Goal: Information Seeking & Learning: Learn about a topic

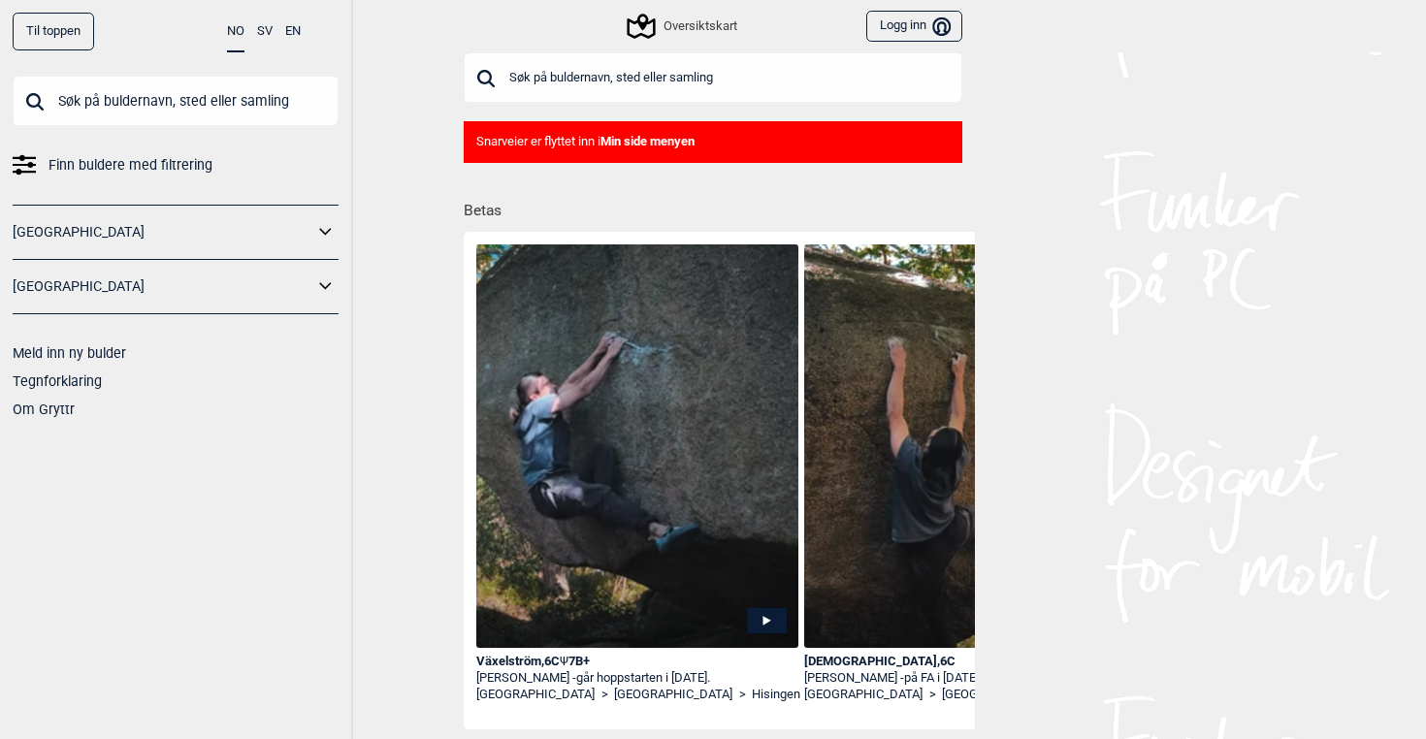
click at [555, 84] on input "text" at bounding box center [713, 77] width 499 height 50
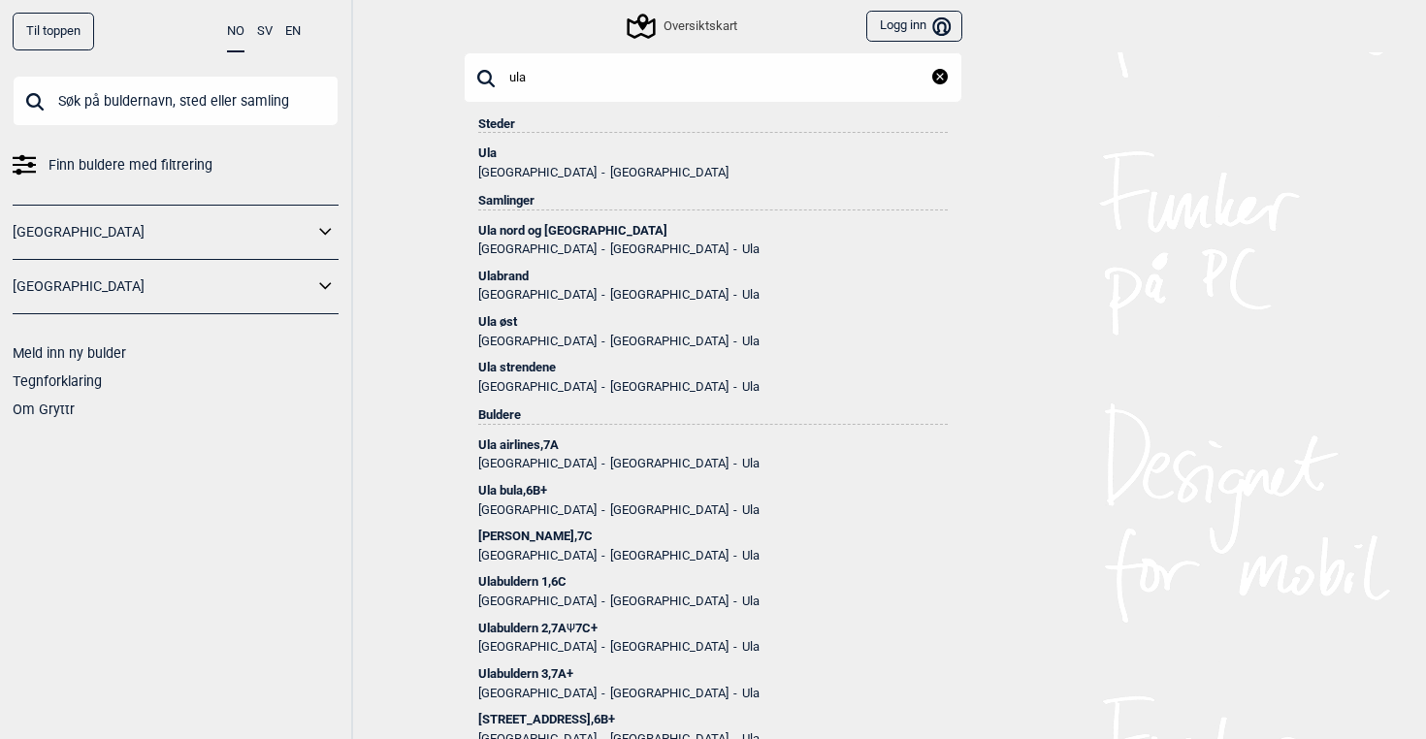
type input "ula"
click at [494, 145] on li "Ula Vestfold [GEOGRAPHIC_DATA]" at bounding box center [713, 156] width 470 height 46
click at [494, 147] on div "Ula" at bounding box center [713, 154] width 470 height 14
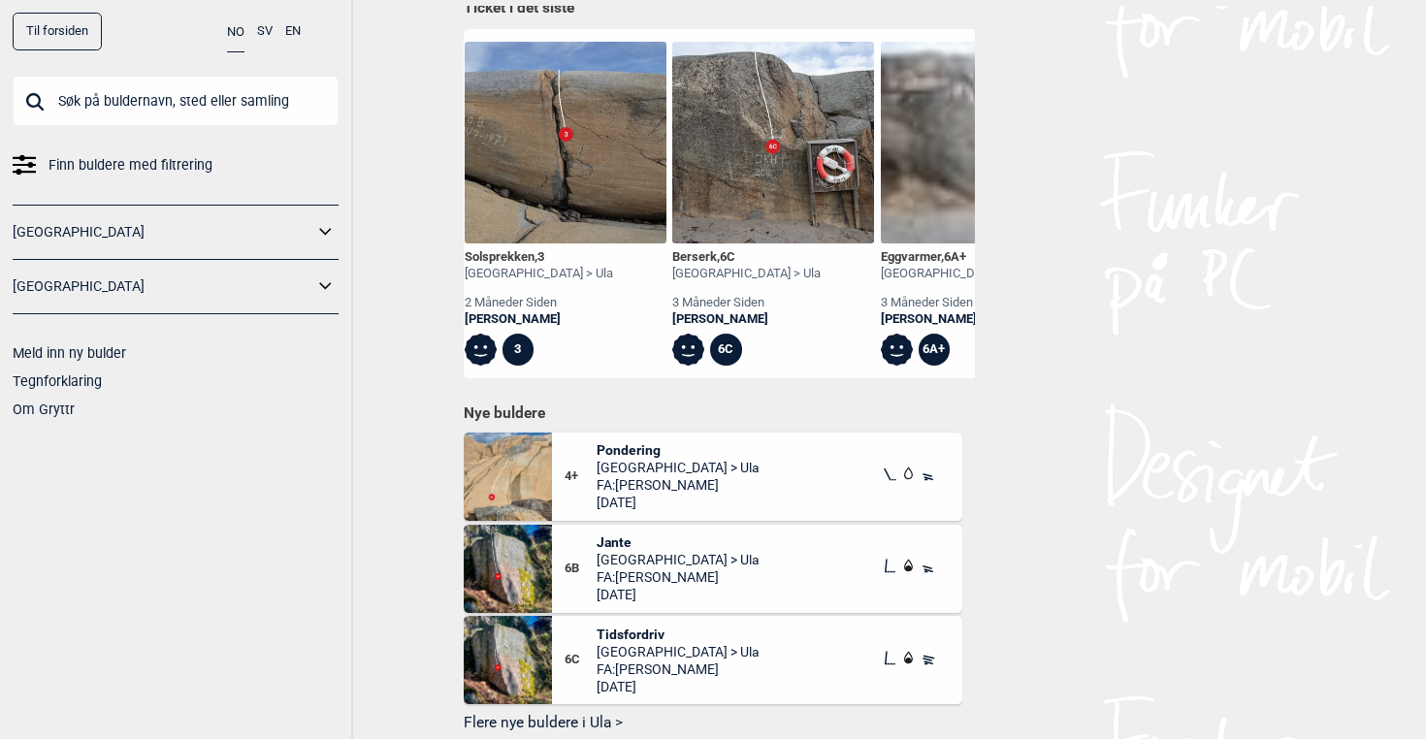
scroll to position [0, 256]
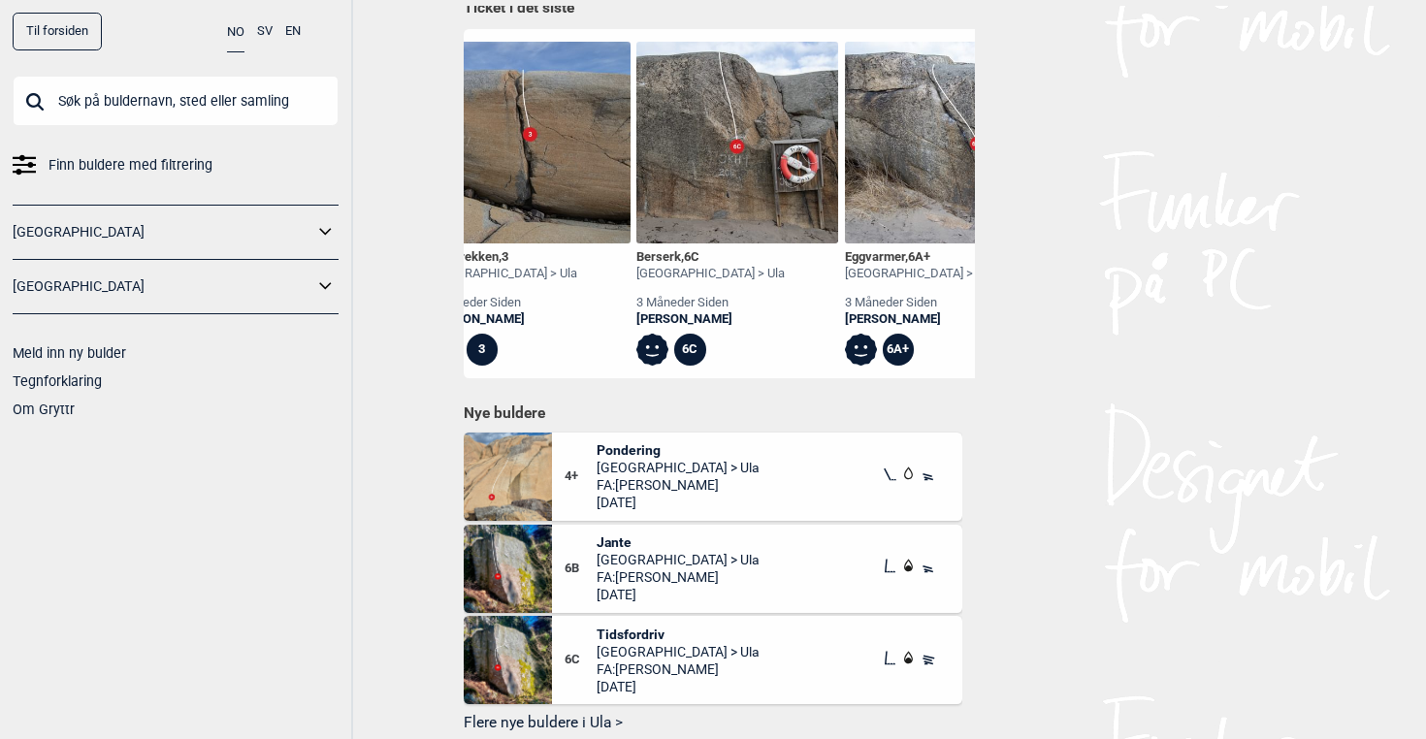
click at [703, 160] on img at bounding box center [737, 143] width 202 height 202
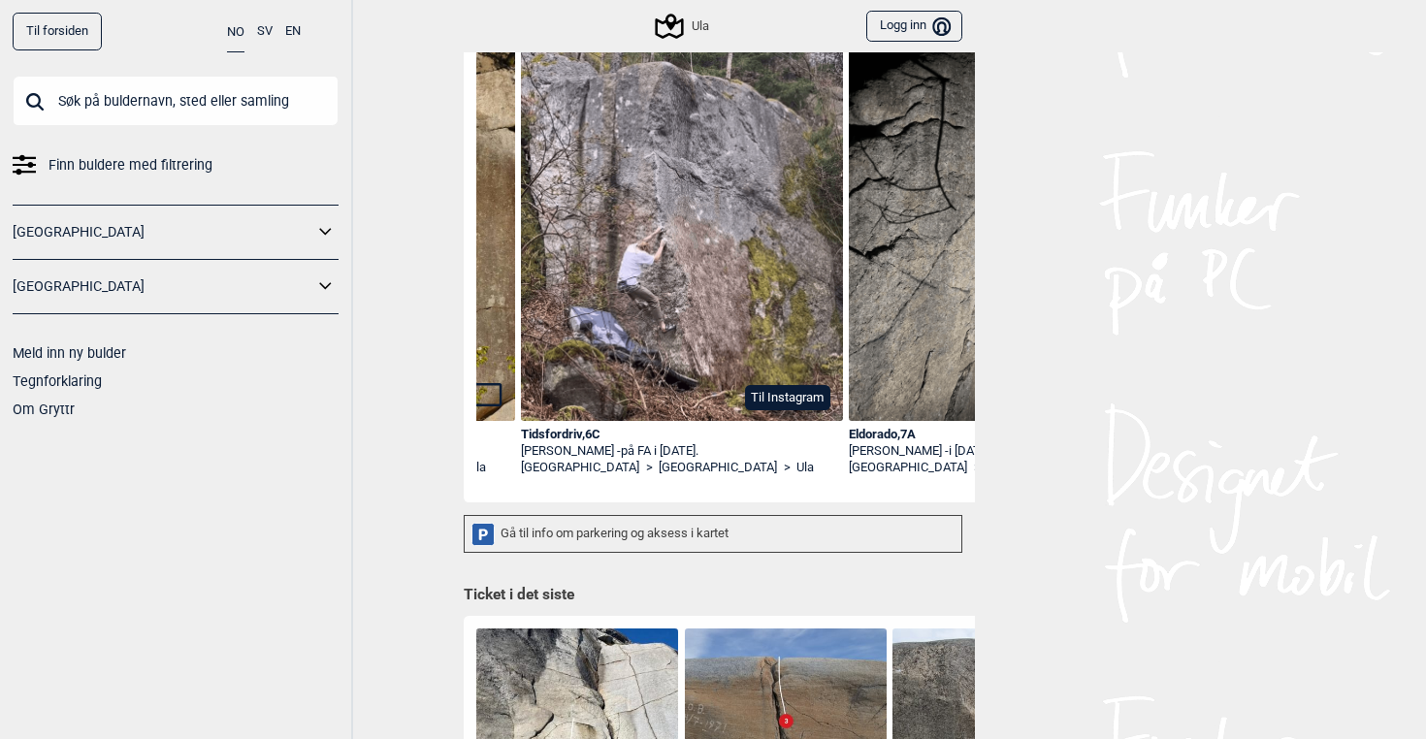
scroll to position [0, 1274]
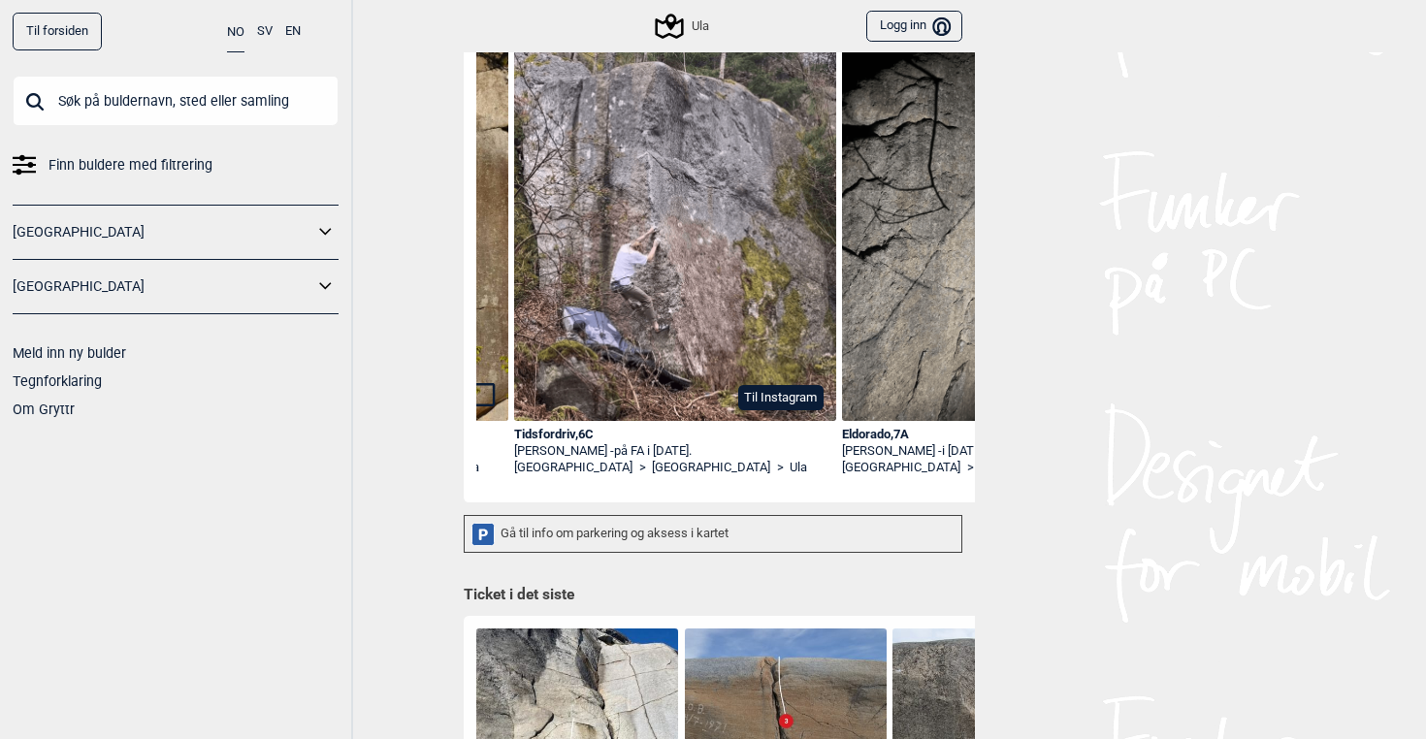
click at [659, 333] on img at bounding box center [675, 235] width 322 height 372
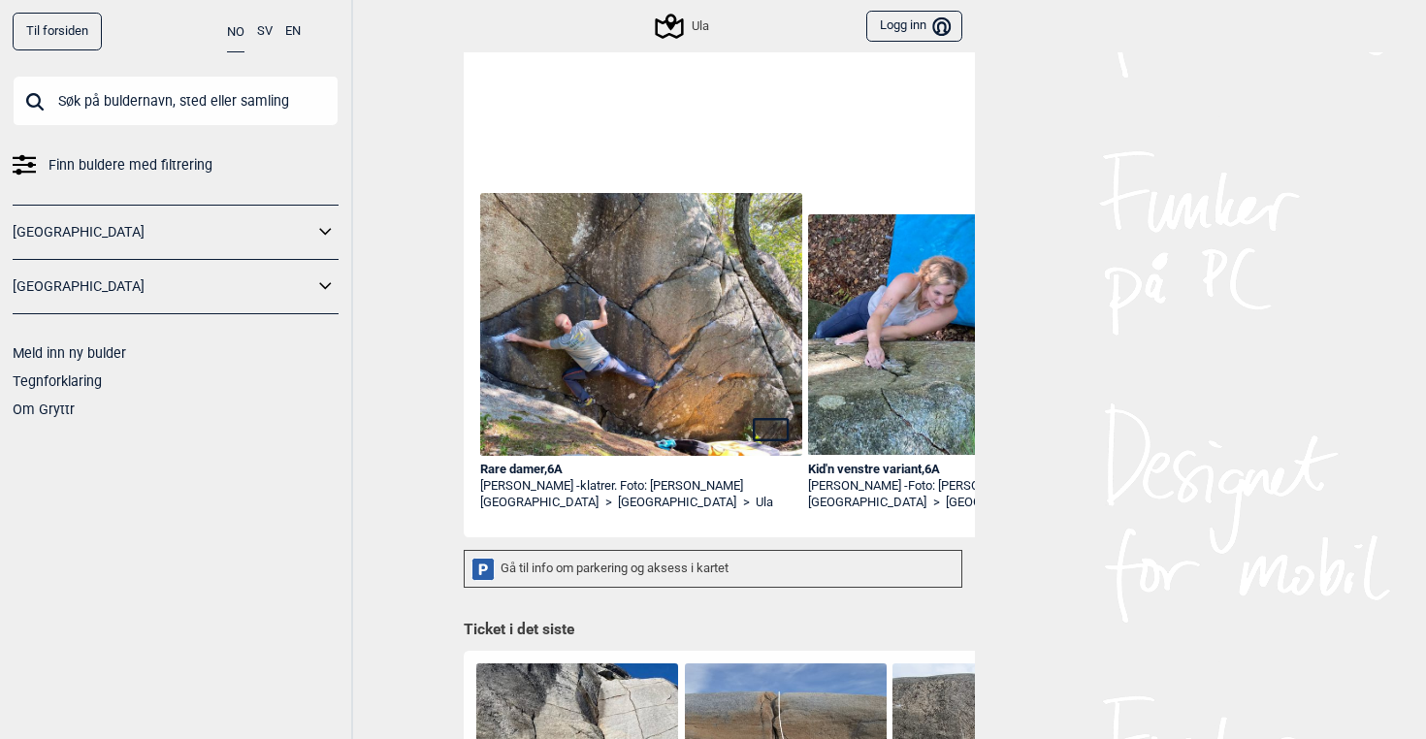
scroll to position [0, 7521]
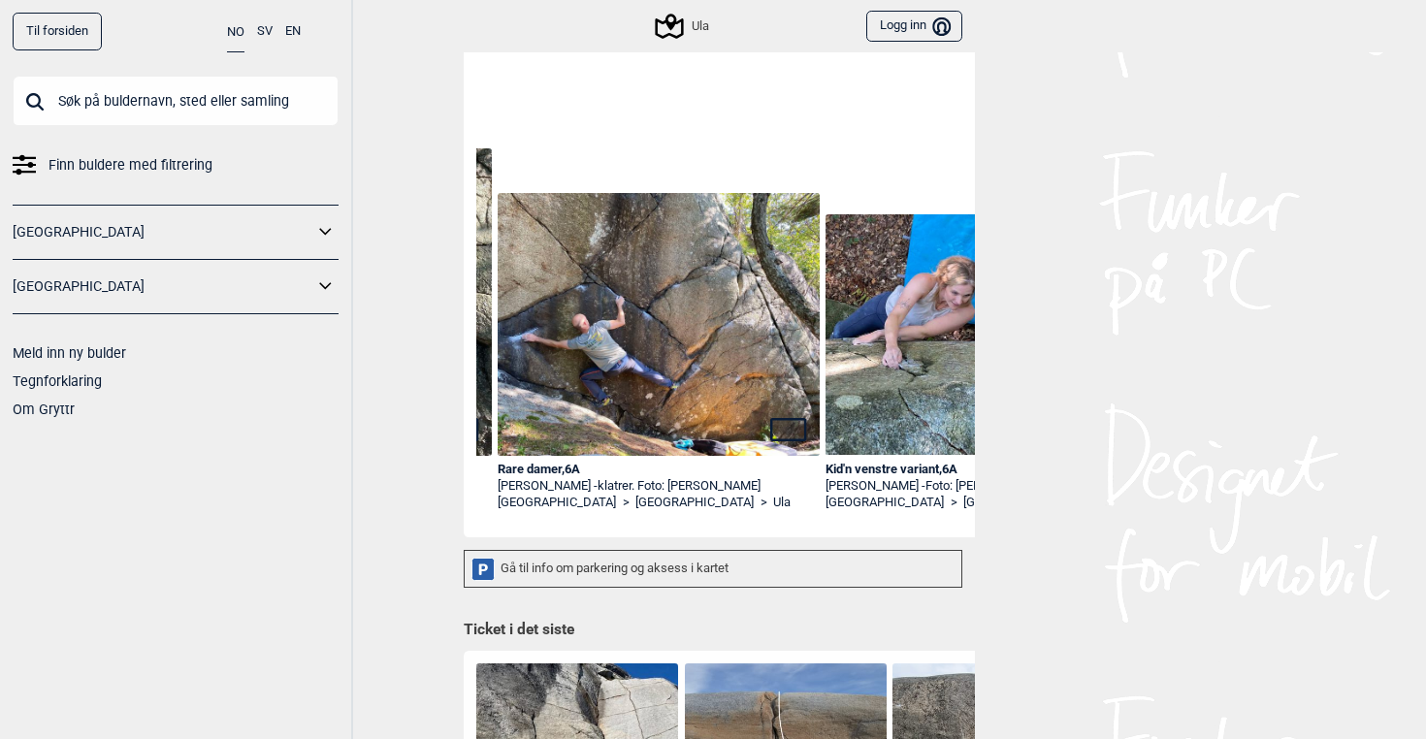
click at [624, 340] on img at bounding box center [659, 324] width 322 height 263
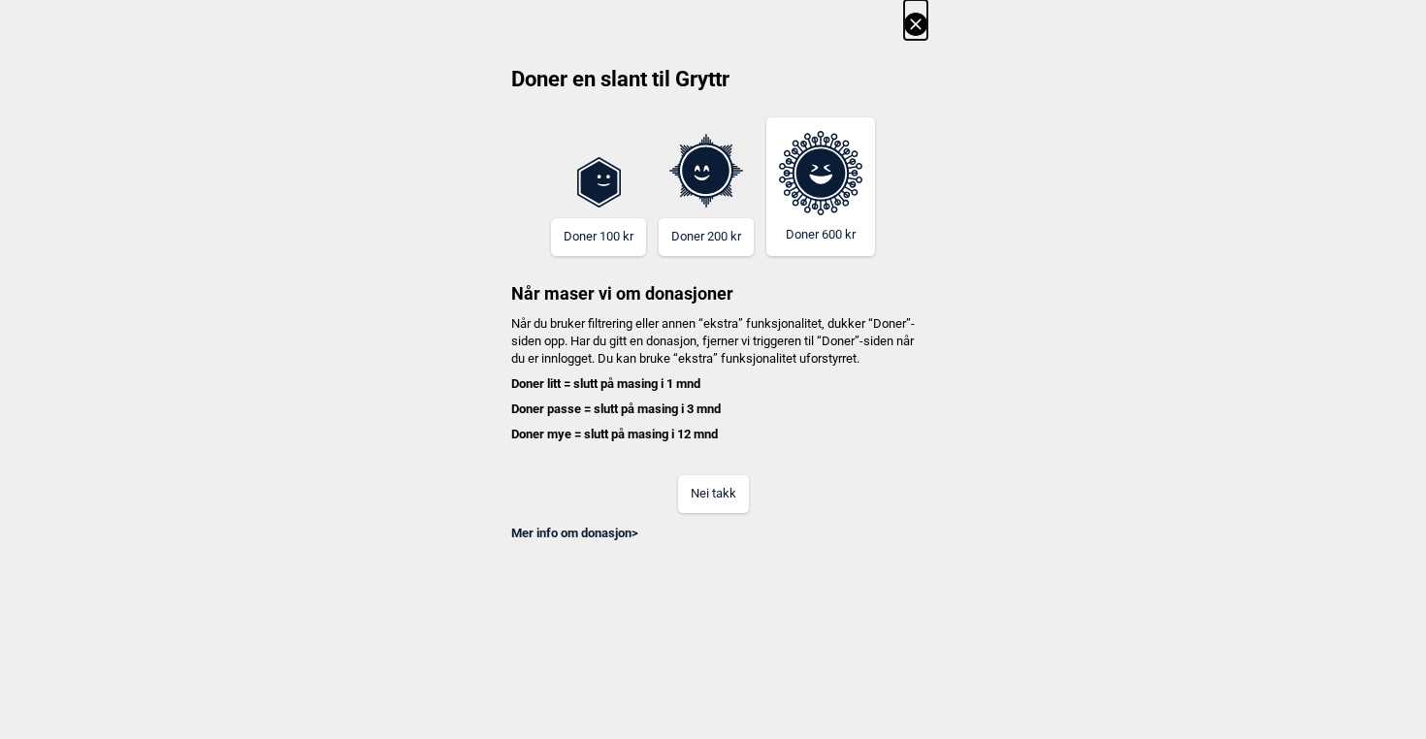
click at [731, 512] on button "Nei takk" at bounding box center [713, 494] width 71 height 38
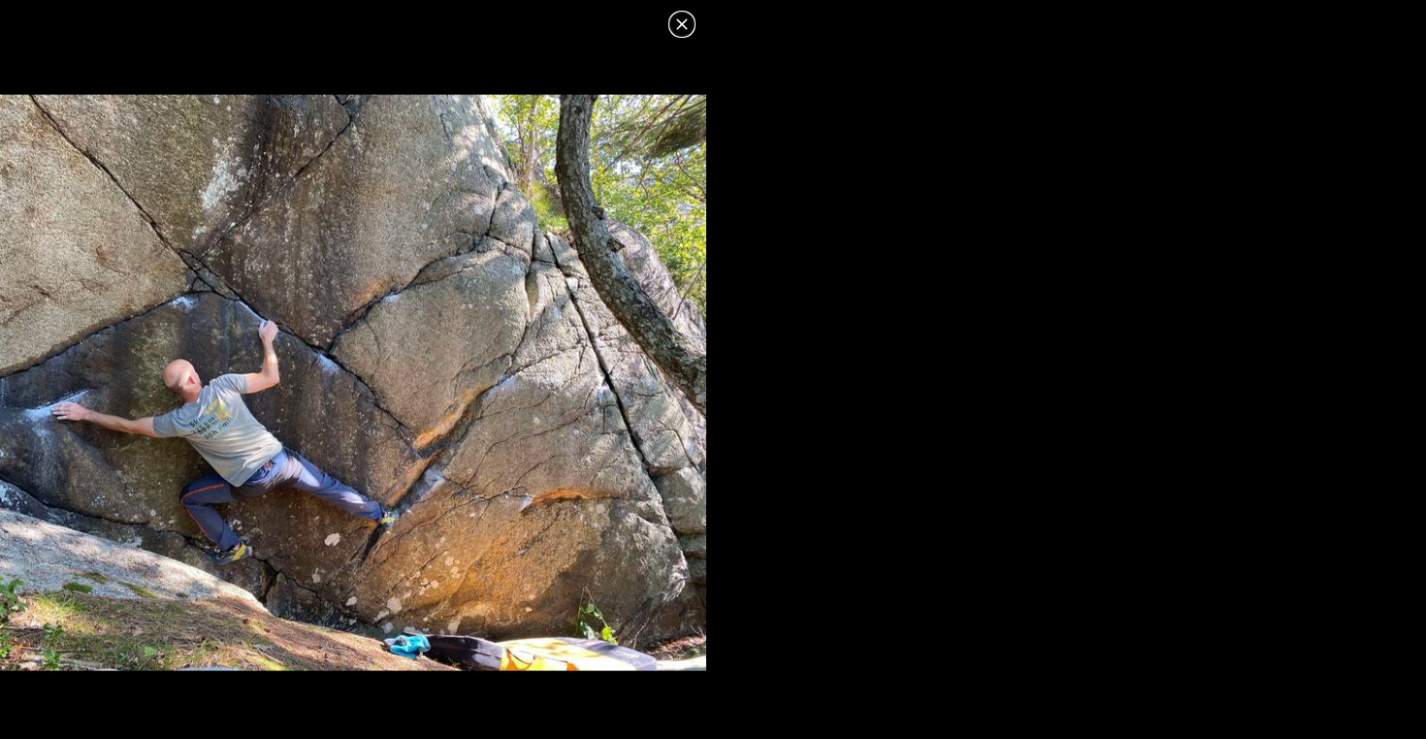
click at [691, 7] on header at bounding box center [353, 18] width 706 height 36
click at [683, 32] on icon at bounding box center [681, 24] width 23 height 23
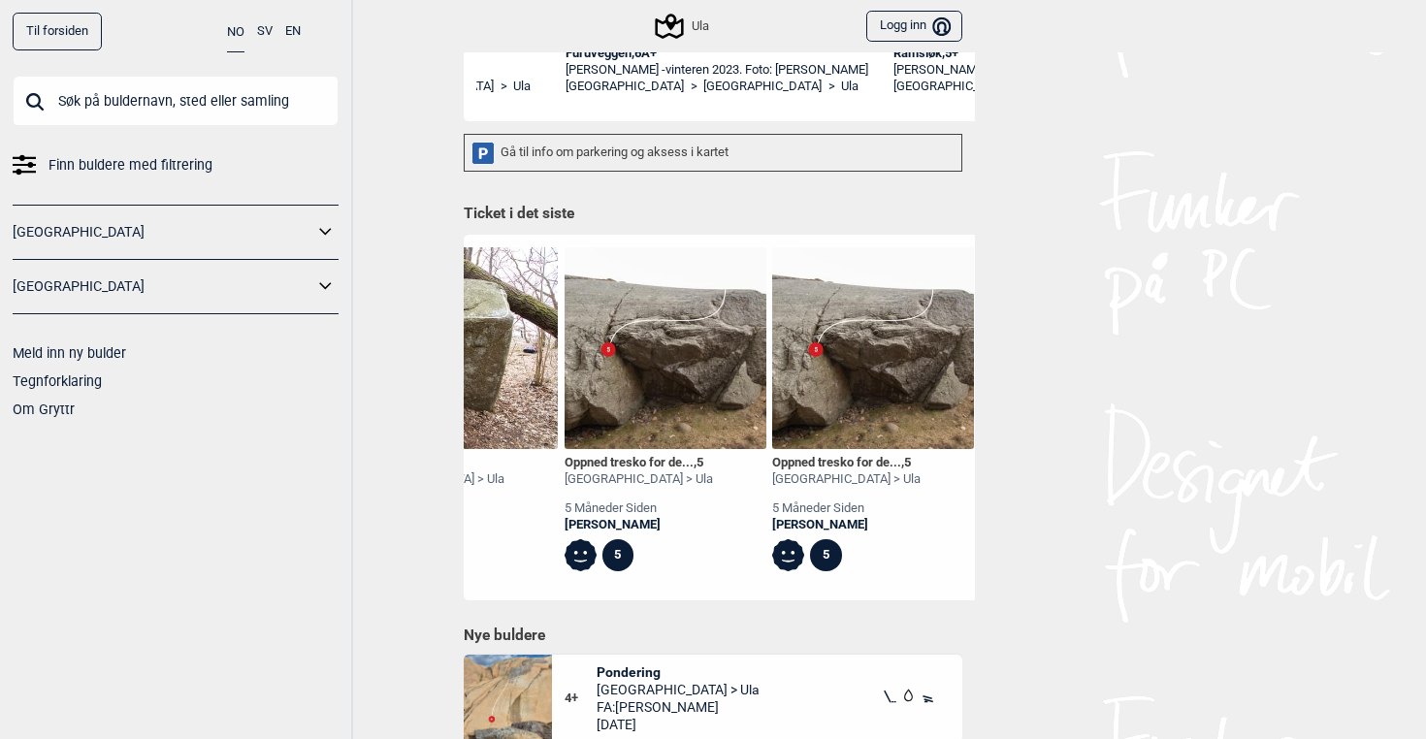
scroll to position [0, 9302]
